Goal: Transaction & Acquisition: Download file/media

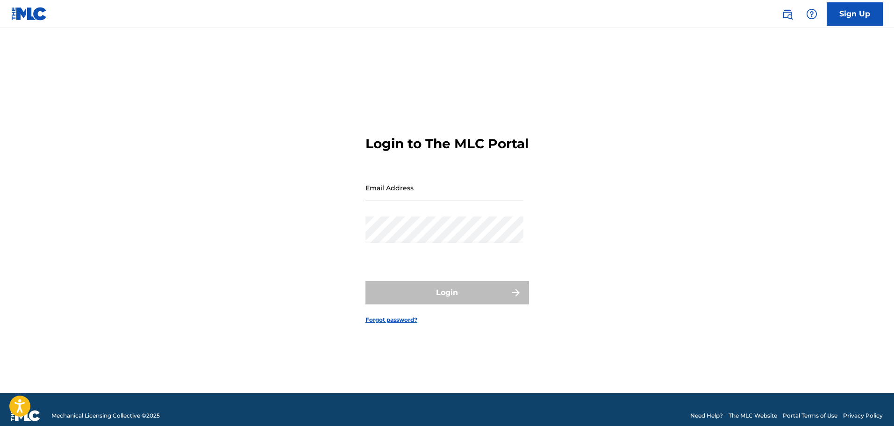
click at [450, 197] on input "Email Address" at bounding box center [444, 187] width 158 height 27
type input "[EMAIL_ADDRESS][DOMAIN_NAME]"
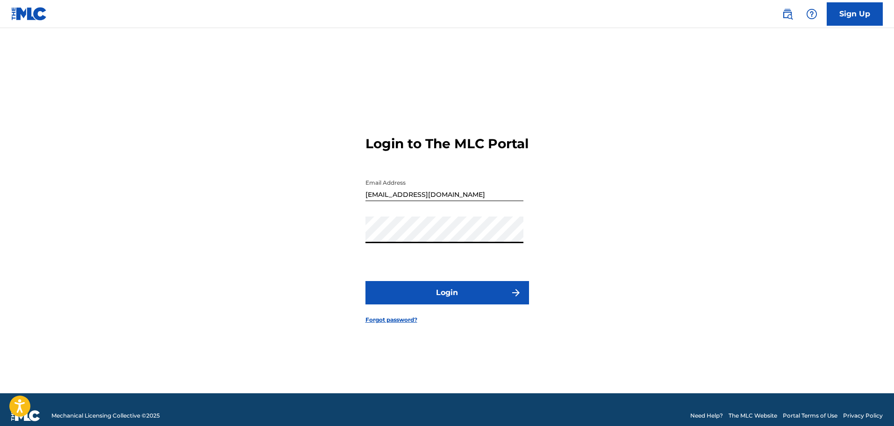
click at [460, 304] on button "Login" at bounding box center [447, 292] width 164 height 23
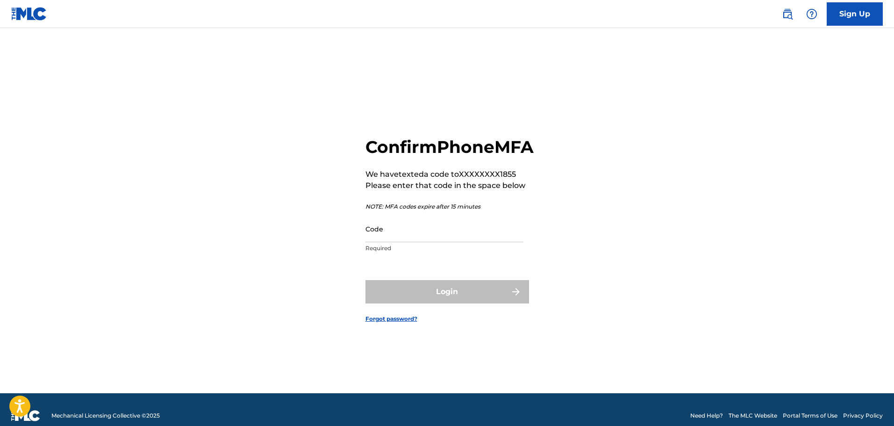
drag, startPoint x: 498, startPoint y: 235, endPoint x: 470, endPoint y: 253, distance: 33.8
click at [493, 237] on input "Code" at bounding box center [444, 228] width 158 height 27
paste input "794892"
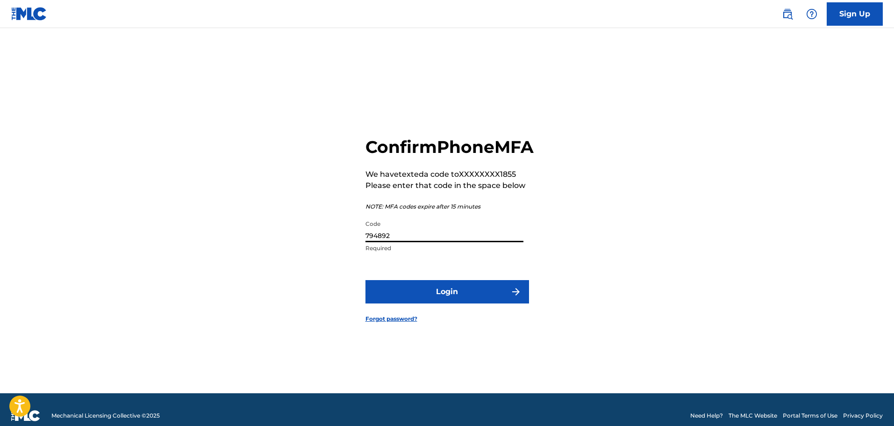
type input "794892"
click at [453, 303] on button "Login" at bounding box center [447, 291] width 164 height 23
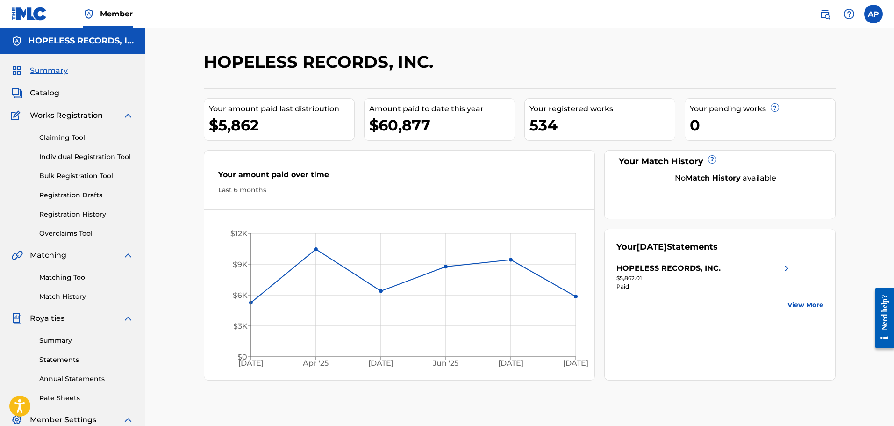
click at [57, 360] on link "Statements" at bounding box center [86, 360] width 94 height 10
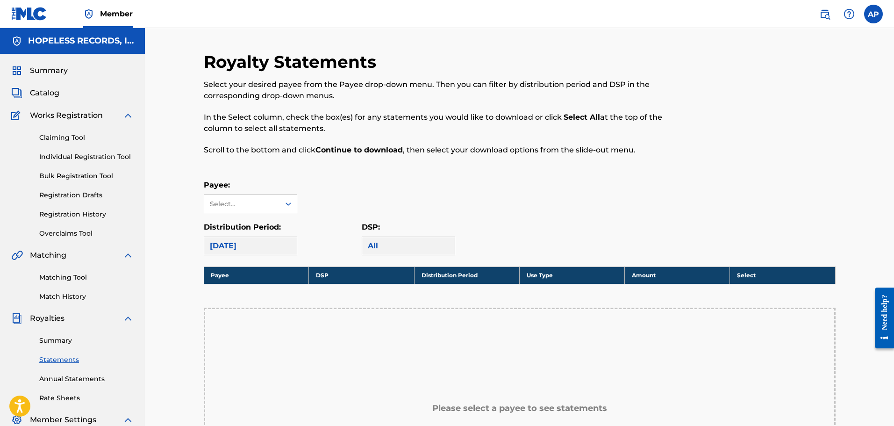
click at [248, 206] on div "Select..." at bounding box center [242, 204] width 64 height 10
click at [242, 229] on div "HOPELESS RECORDS, INC." at bounding box center [250, 230] width 93 height 35
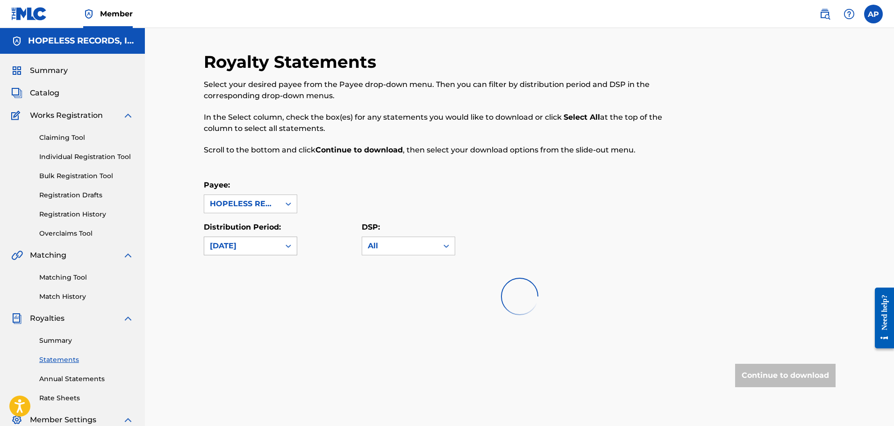
click at [247, 245] on div "[DATE]" at bounding box center [242, 245] width 64 height 11
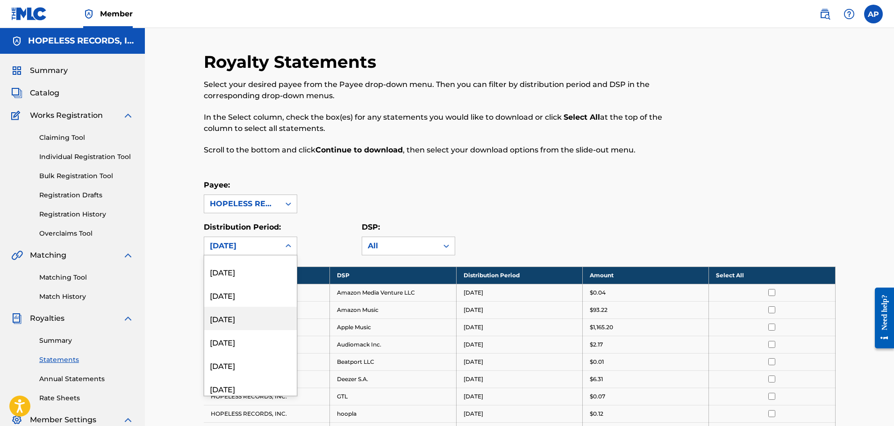
scroll to position [140, 0]
click at [222, 288] on div "[DATE]" at bounding box center [250, 290] width 93 height 23
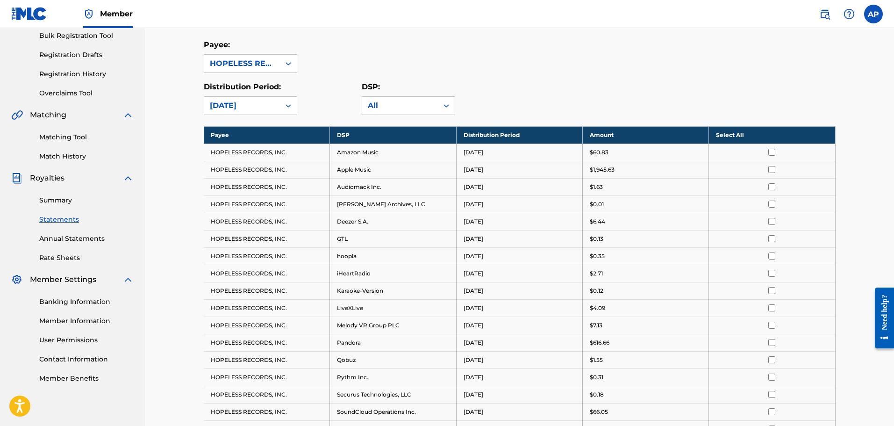
click at [729, 133] on th "Select All" at bounding box center [772, 134] width 126 height 17
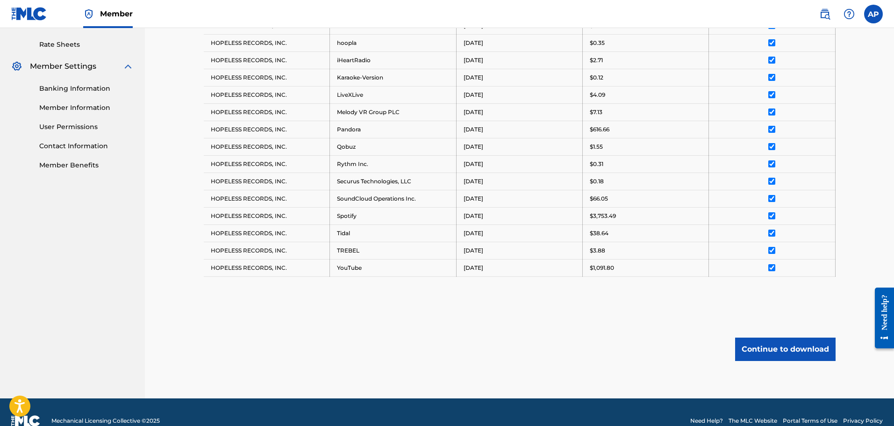
scroll to position [371, 0]
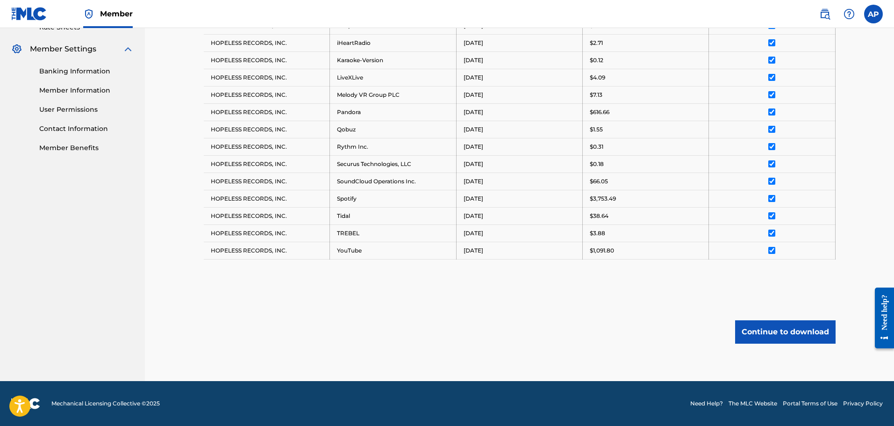
click at [783, 329] on button "Continue to download" at bounding box center [785, 331] width 100 height 23
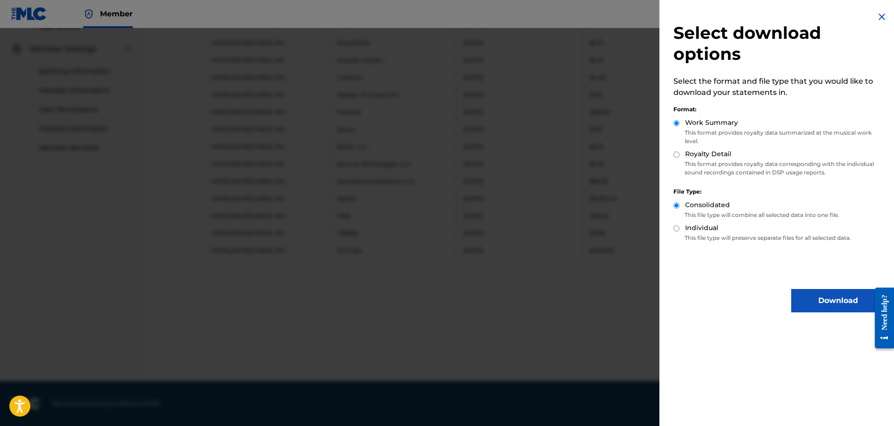
click at [721, 158] on label "Royalty Detail" at bounding box center [708, 154] width 46 height 10
click at [679, 157] on input "Royalty Detail" at bounding box center [676, 154] width 6 height 6
radio input "true"
click at [814, 308] on button "Download" at bounding box center [837, 300] width 93 height 23
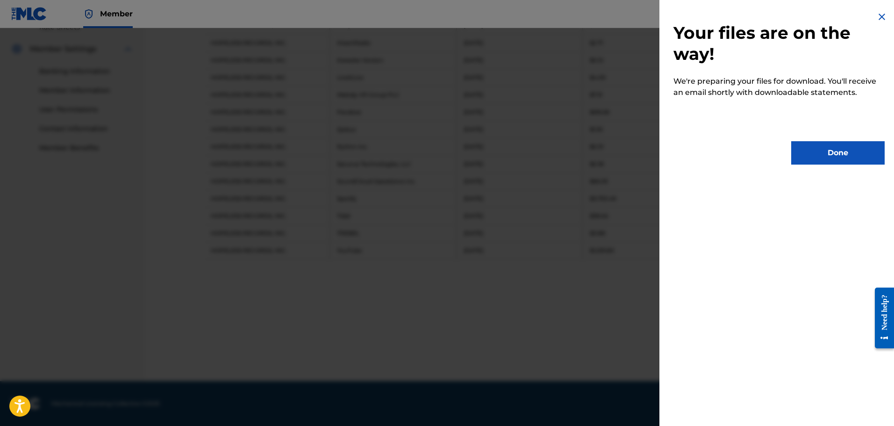
click at [823, 160] on button "Done" at bounding box center [837, 152] width 93 height 23
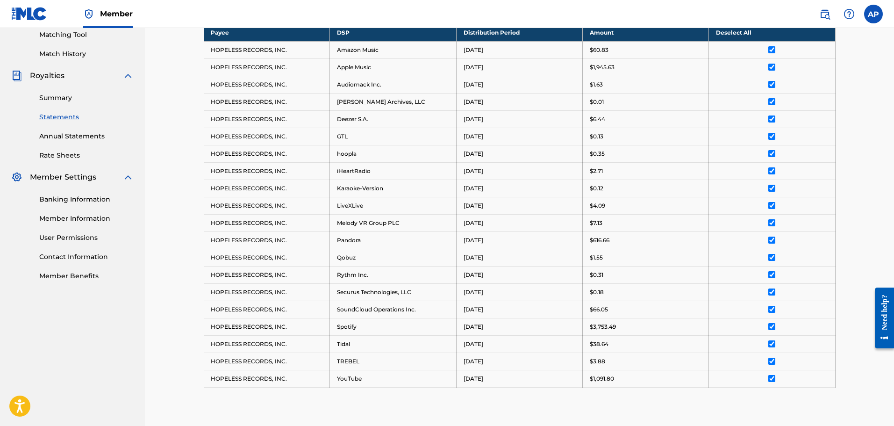
scroll to position [0, 0]
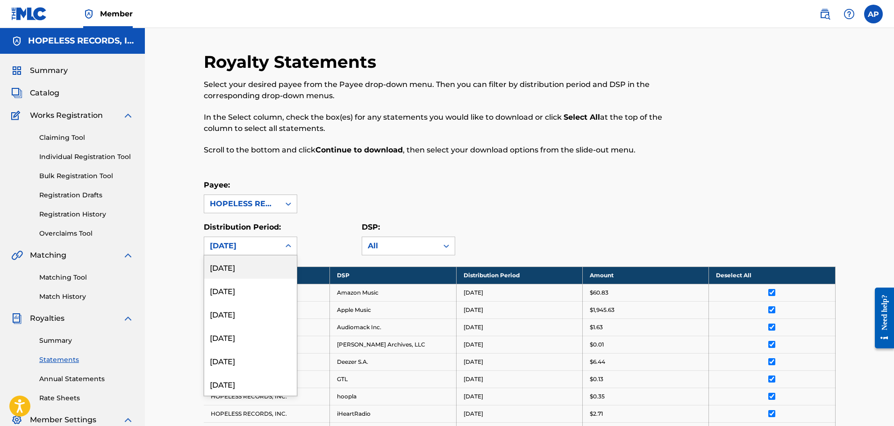
click at [277, 247] on div "[DATE]" at bounding box center [242, 246] width 76 height 18
click at [239, 270] on div "[DATE]" at bounding box center [250, 266] width 93 height 23
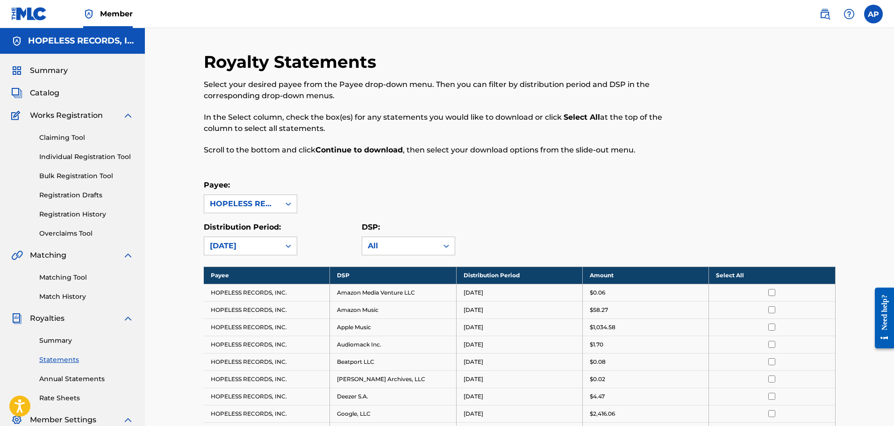
click at [733, 278] on th "Select All" at bounding box center [772, 274] width 126 height 17
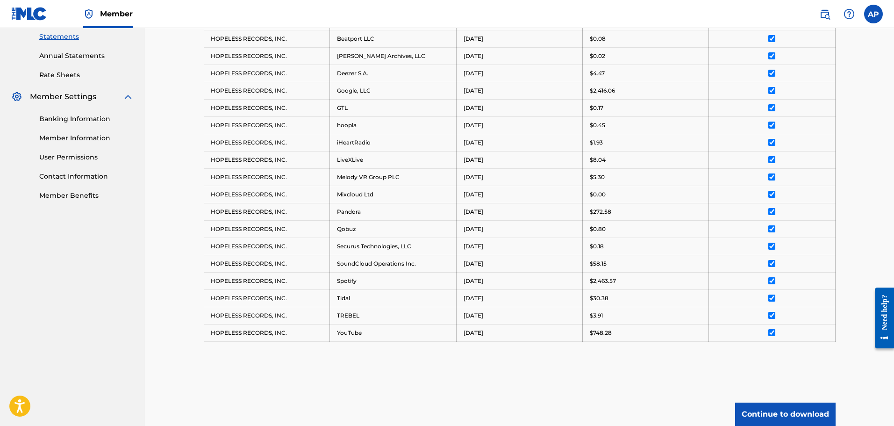
scroll to position [374, 0]
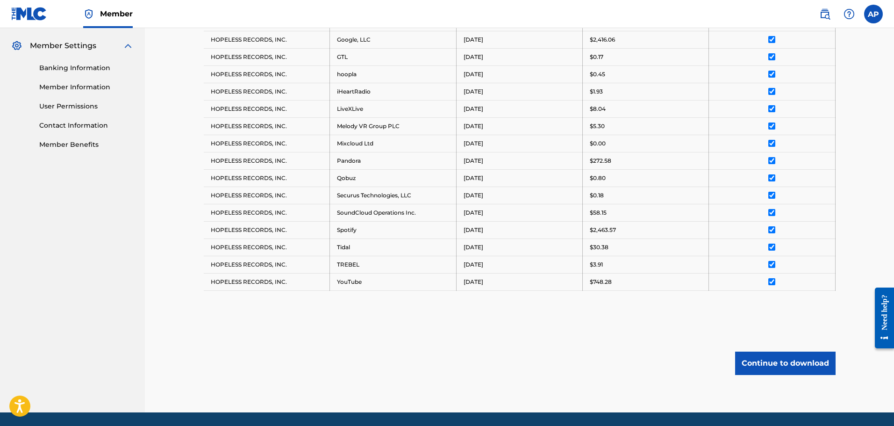
click at [792, 359] on button "Continue to download" at bounding box center [785, 362] width 100 height 23
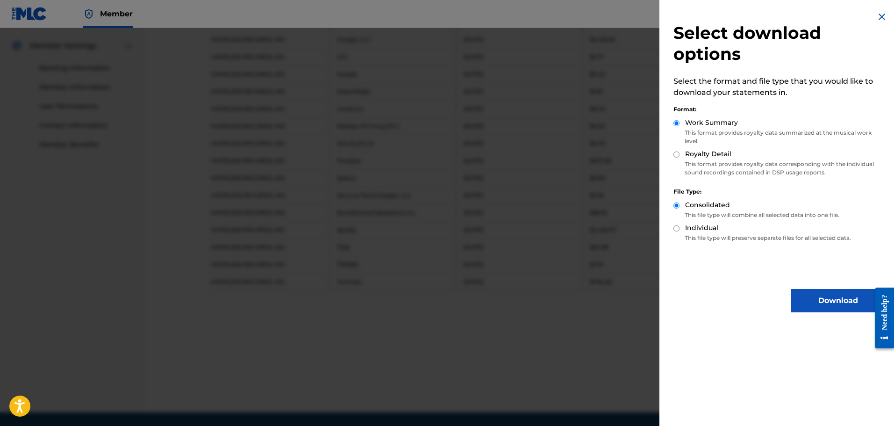
click at [705, 148] on div "Work Summary This format provides royalty data summarized at the musical work l…" at bounding box center [778, 133] width 211 height 31
click at [704, 153] on label "Royalty Detail" at bounding box center [708, 154] width 46 height 10
click at [679, 153] on input "Royalty Detail" at bounding box center [676, 154] width 6 height 6
radio input "true"
click at [847, 302] on button "Download" at bounding box center [837, 300] width 93 height 23
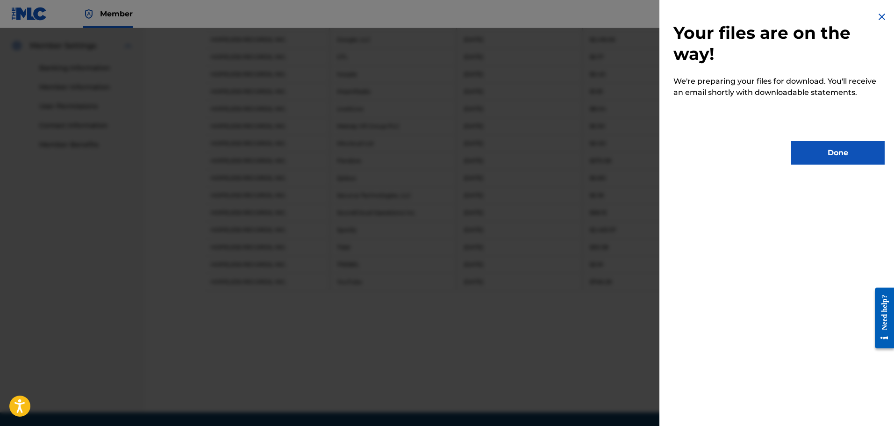
click at [832, 153] on button "Done" at bounding box center [837, 152] width 93 height 23
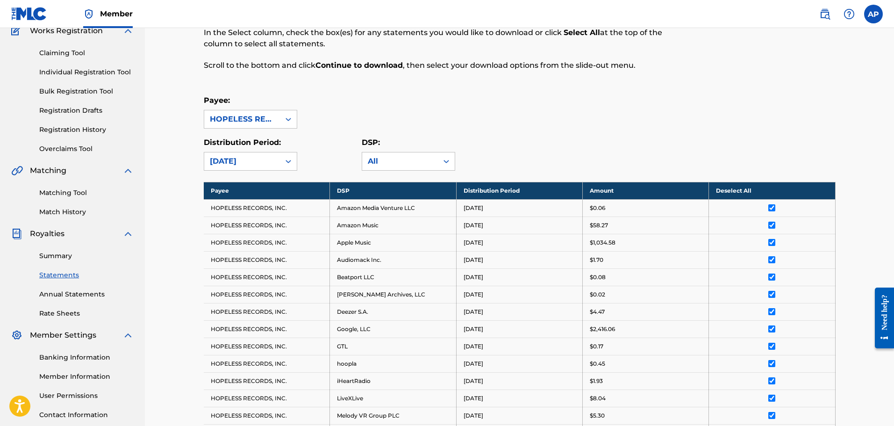
scroll to position [47, 0]
